Goal: Task Accomplishment & Management: Complete application form

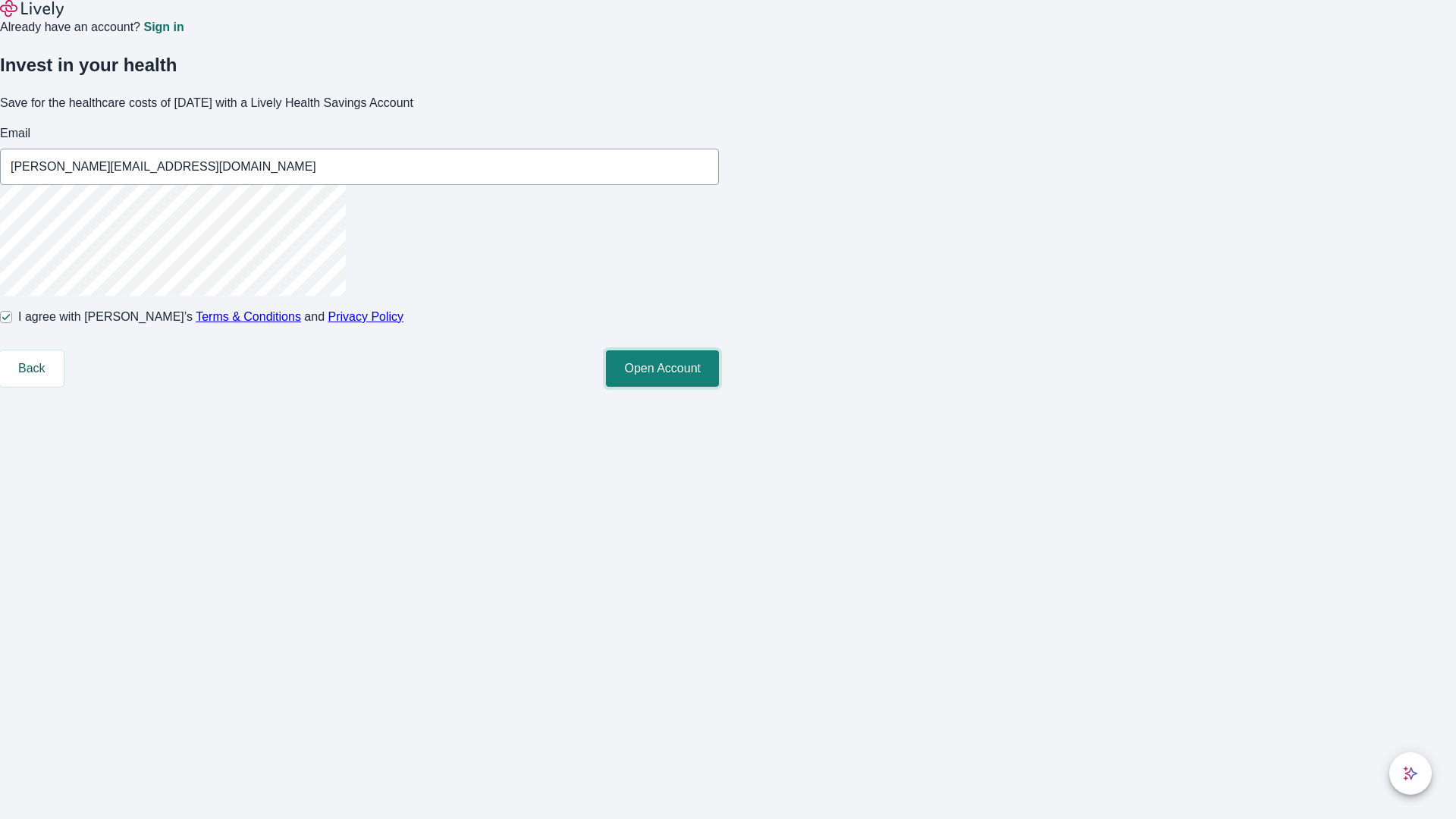
click at [719, 387] on button "Open Account" at bounding box center [662, 368] width 113 height 36
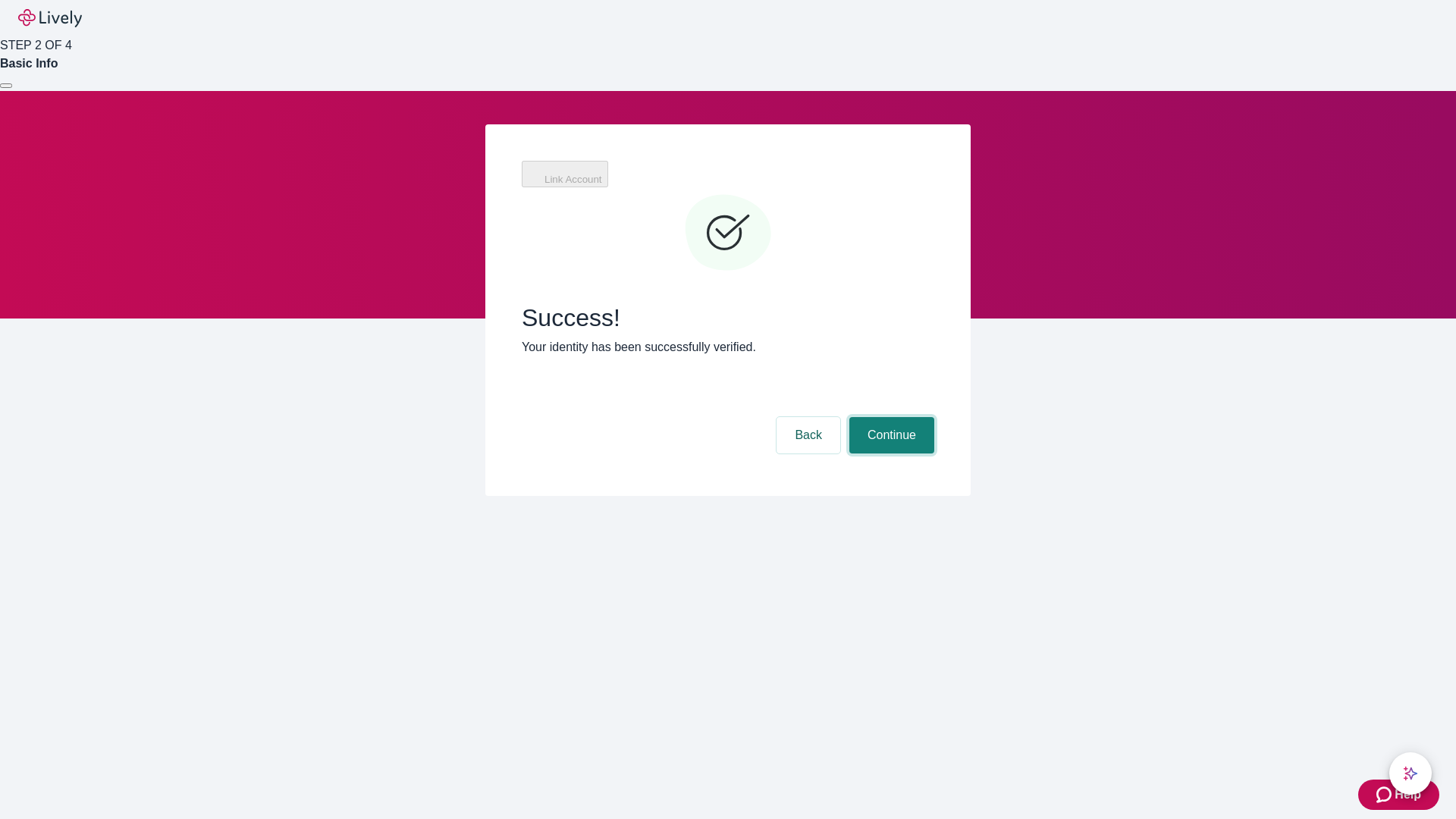
click at [890, 417] on button "Continue" at bounding box center [891, 435] width 85 height 36
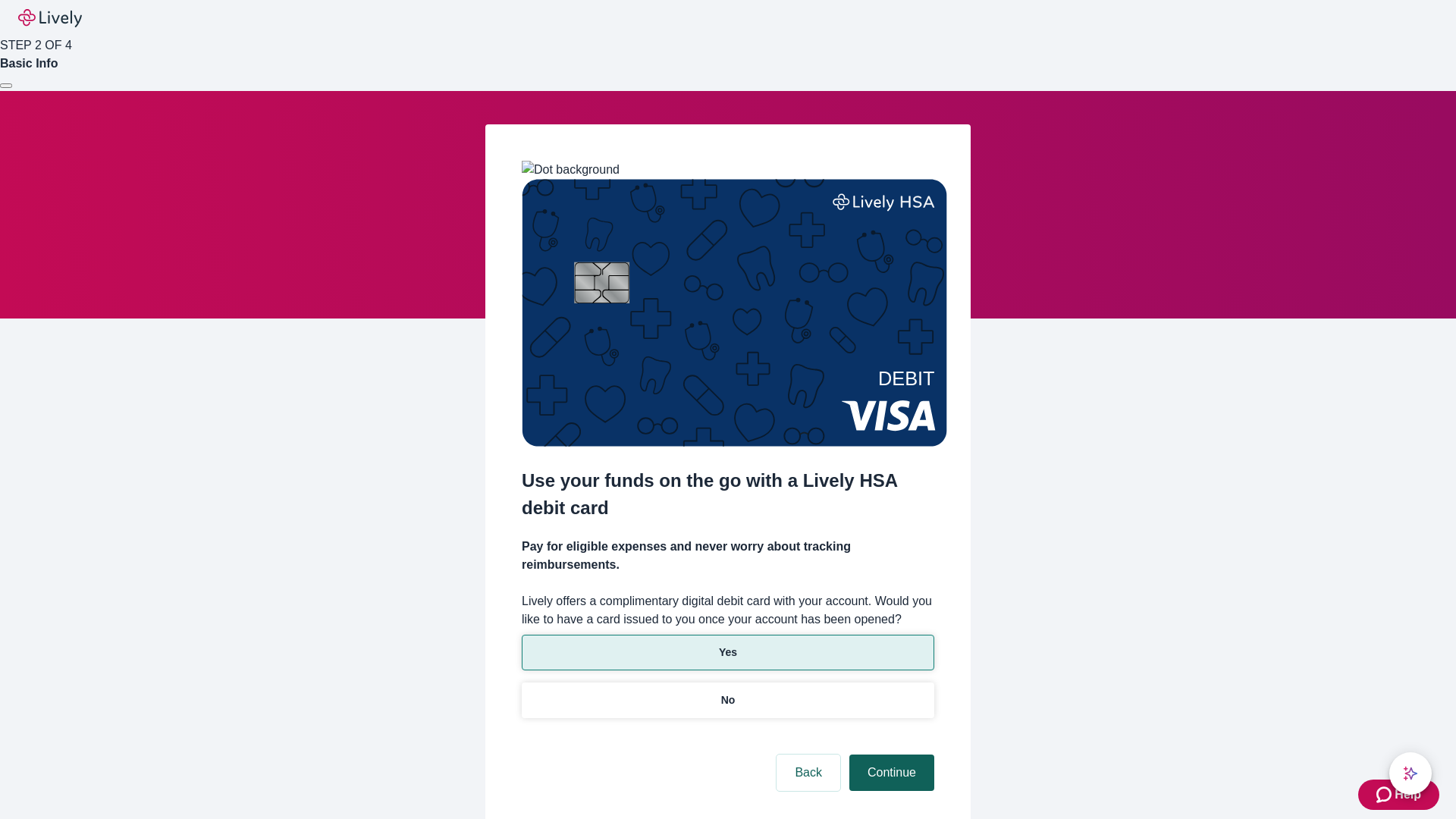
click at [728, 645] on p "Yes" at bounding box center [728, 652] width 19 height 16
click at [890, 755] on button "Continue" at bounding box center [891, 772] width 85 height 36
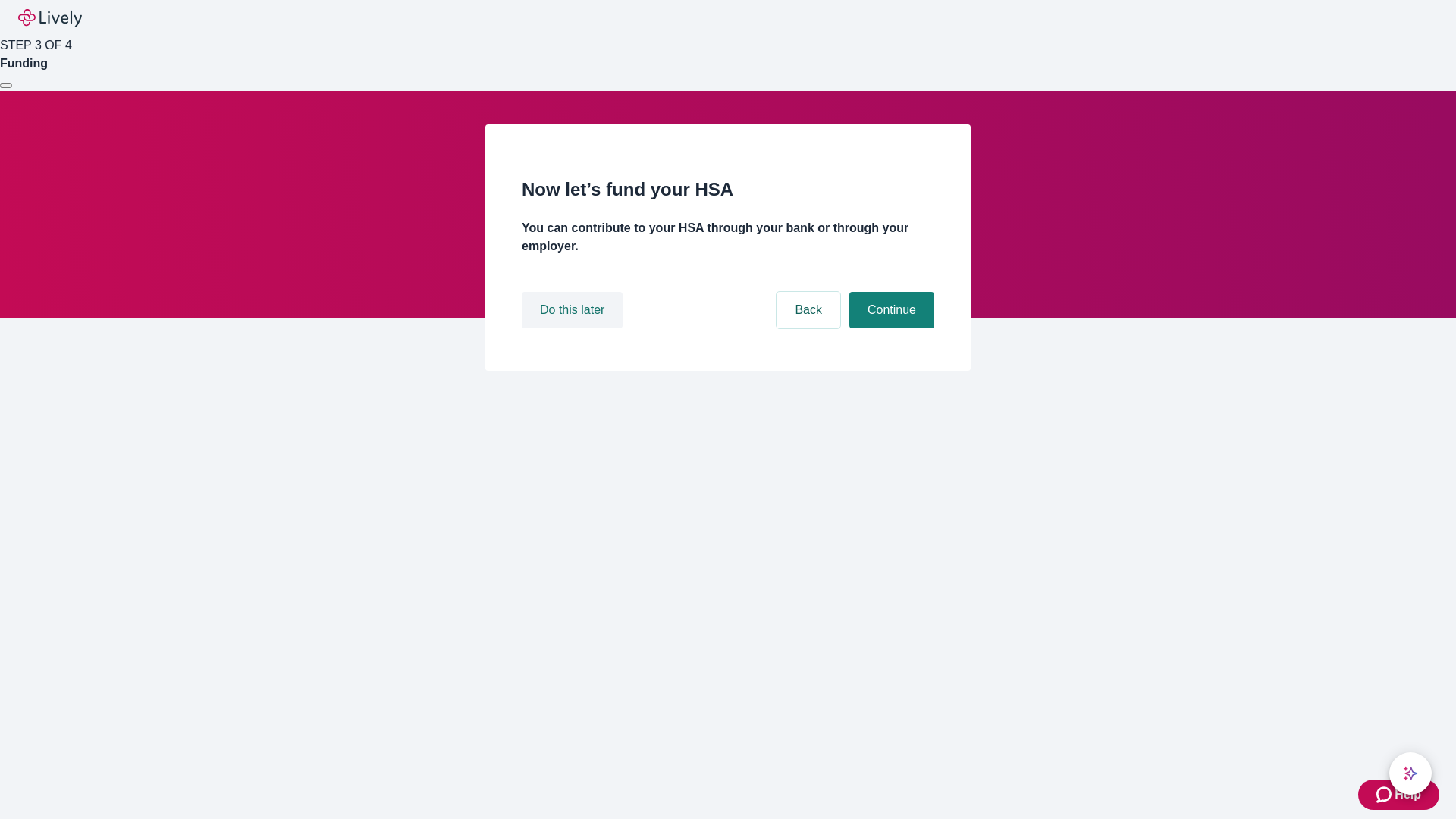
click at [574, 329] on button "Do this later" at bounding box center [572, 310] width 101 height 36
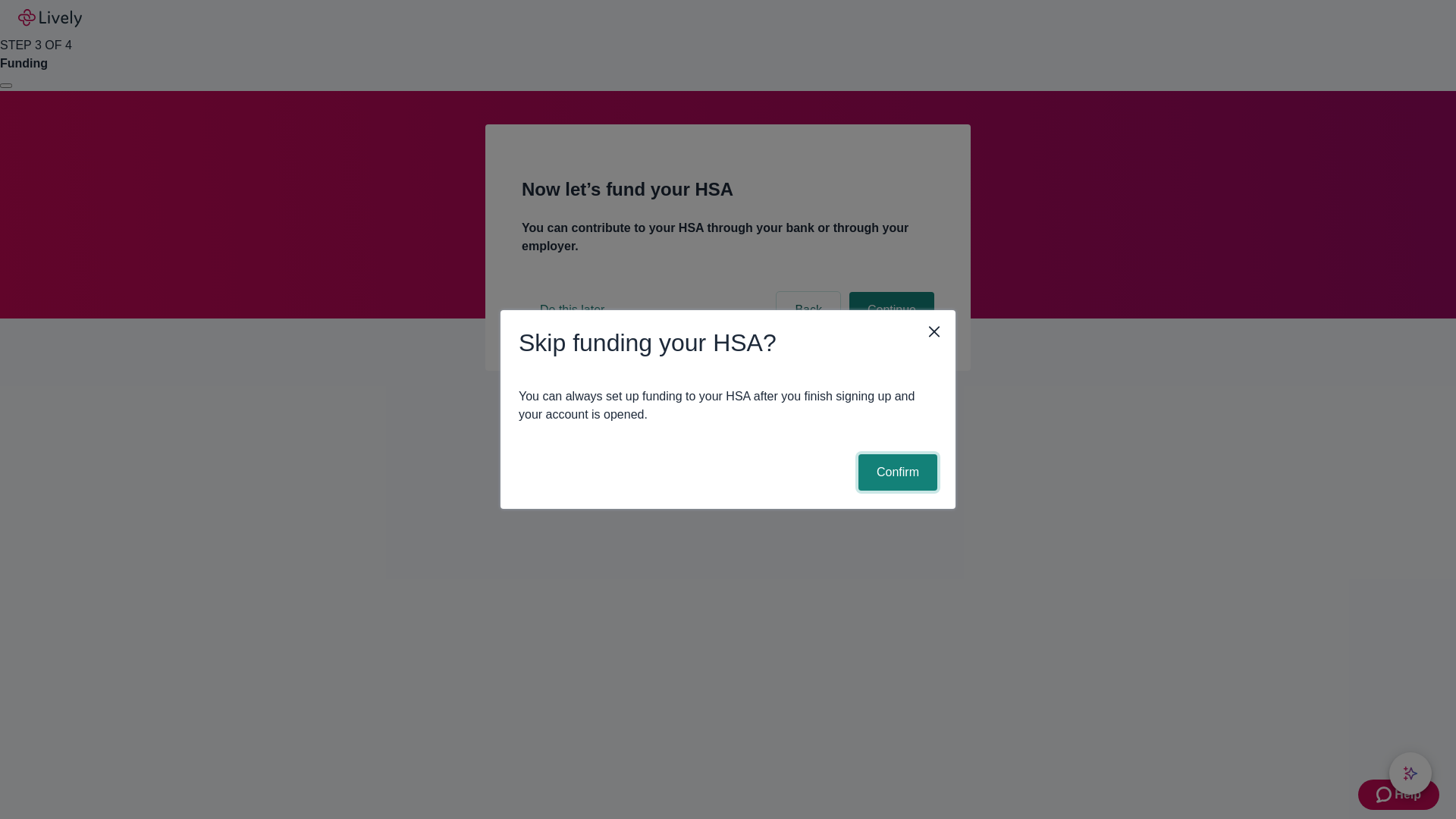
click at [896, 472] on button "Confirm" at bounding box center [898, 472] width 79 height 36
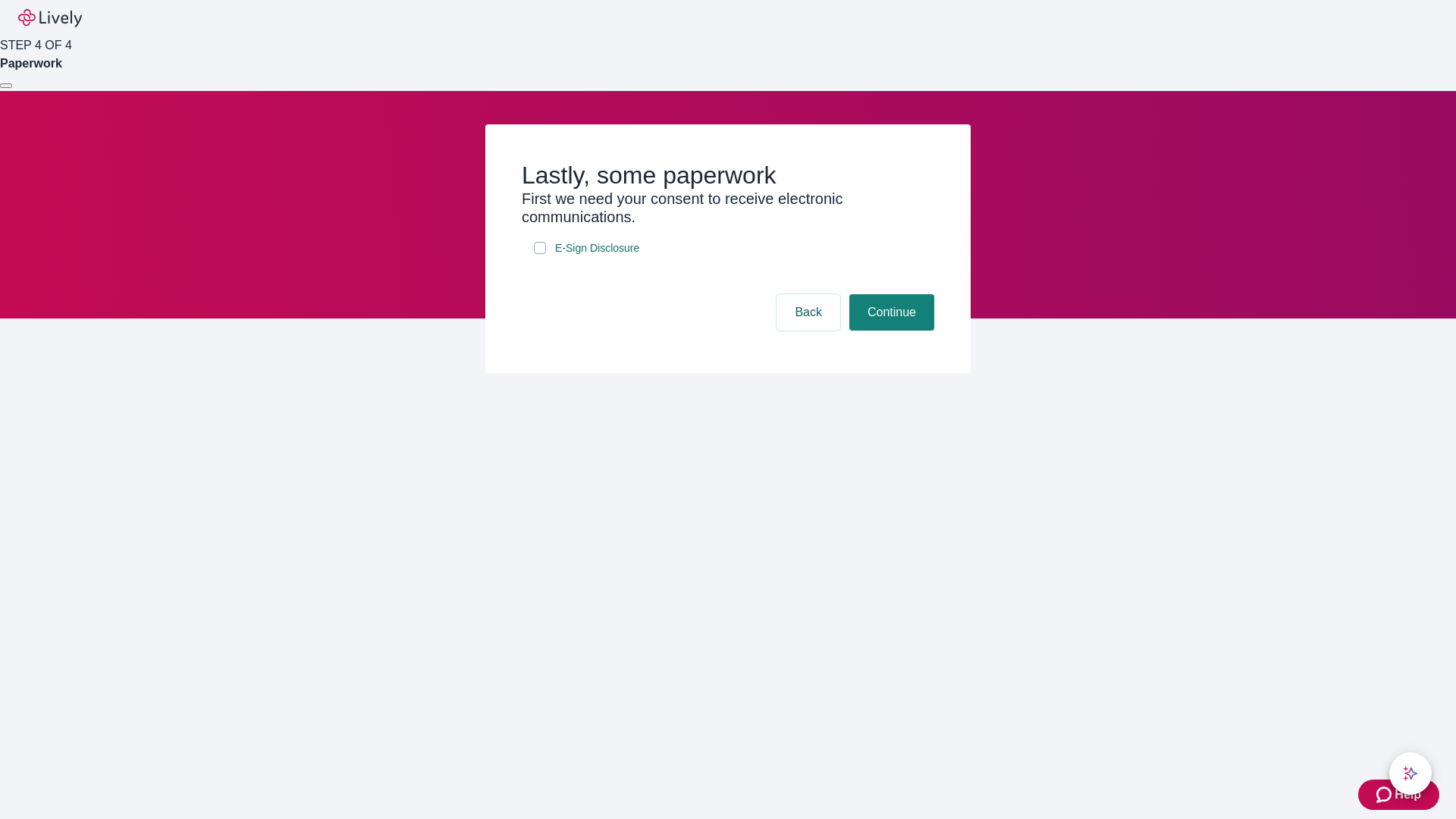
click at [540, 254] on input "E-Sign Disclosure" at bounding box center [539, 248] width 12 height 12
checkbox input "true"
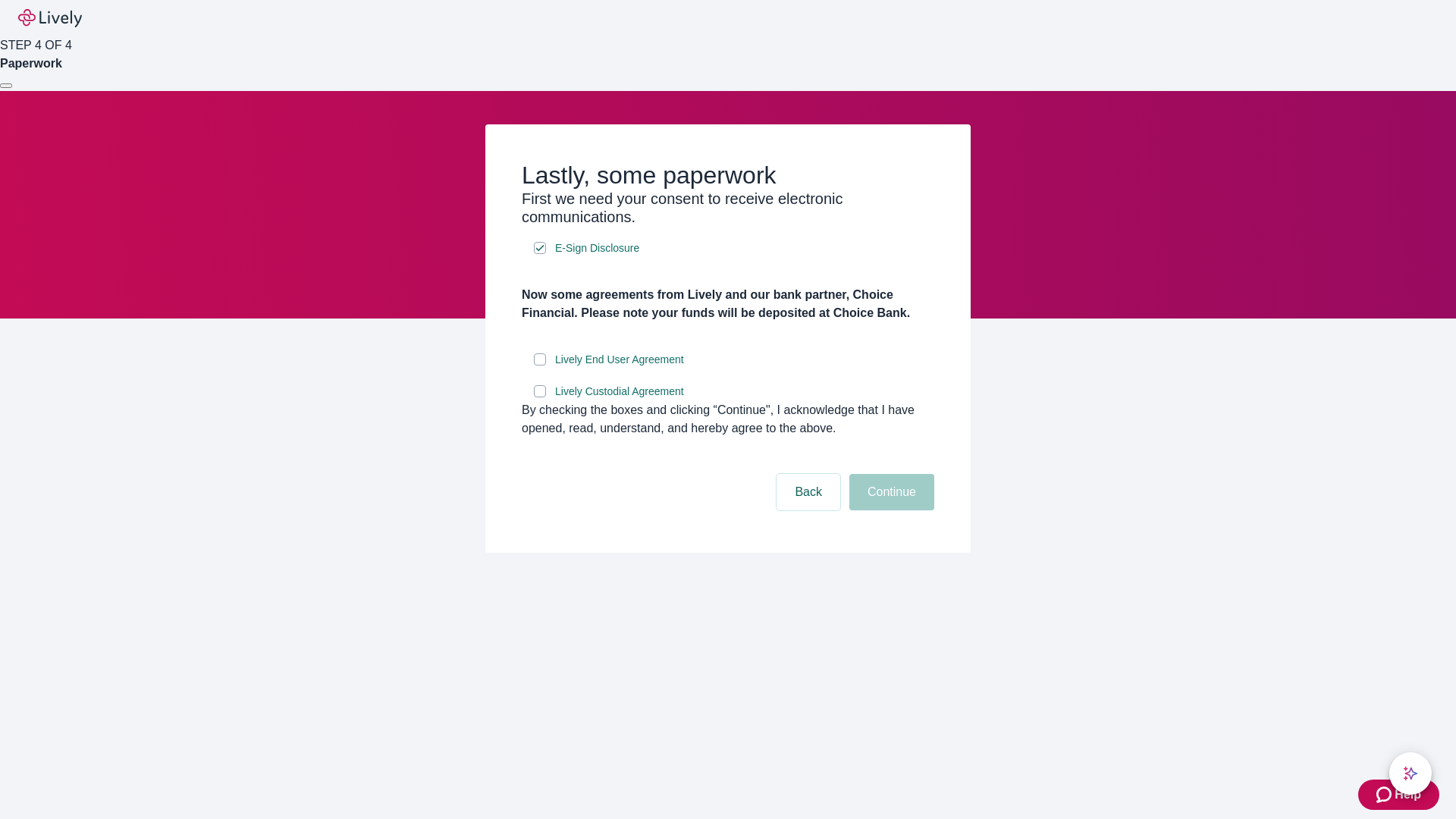
click at [540, 366] on input "Lively End User Agreement" at bounding box center [539, 359] width 12 height 12
checkbox input "true"
click at [540, 398] on input "Lively Custodial Agreement" at bounding box center [539, 391] width 12 height 12
checkbox input "true"
click at [890, 511] on button "Continue" at bounding box center [891, 492] width 85 height 36
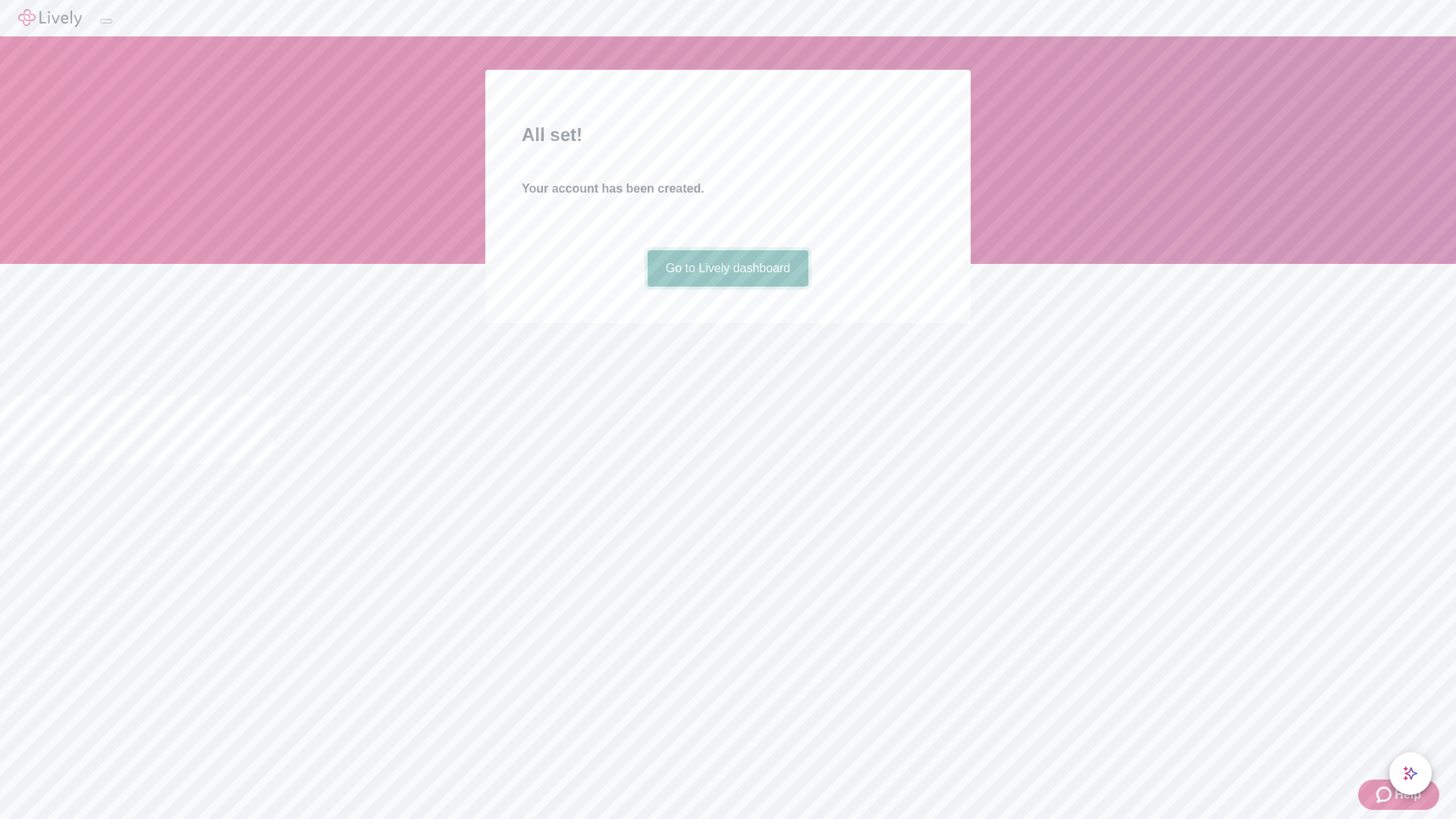
click at [728, 287] on link "Go to Lively dashboard" at bounding box center [728, 268] width 161 height 36
